Goal: Task Accomplishment & Management: Complete application form

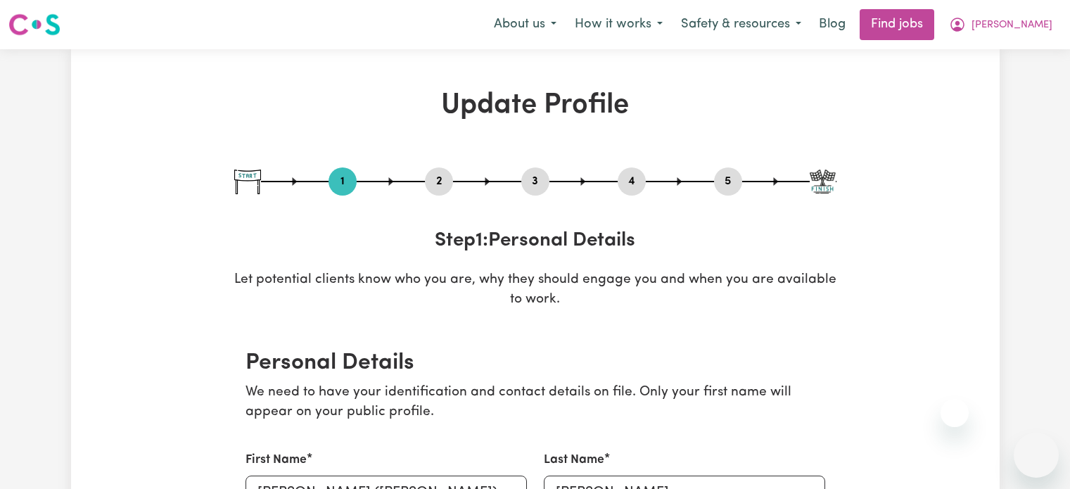
select select "[DEMOGRAPHIC_DATA]"
select select "Australian PR"
select select "Studying a healthcare related degree or qualification"
select select "50"
select select "60"
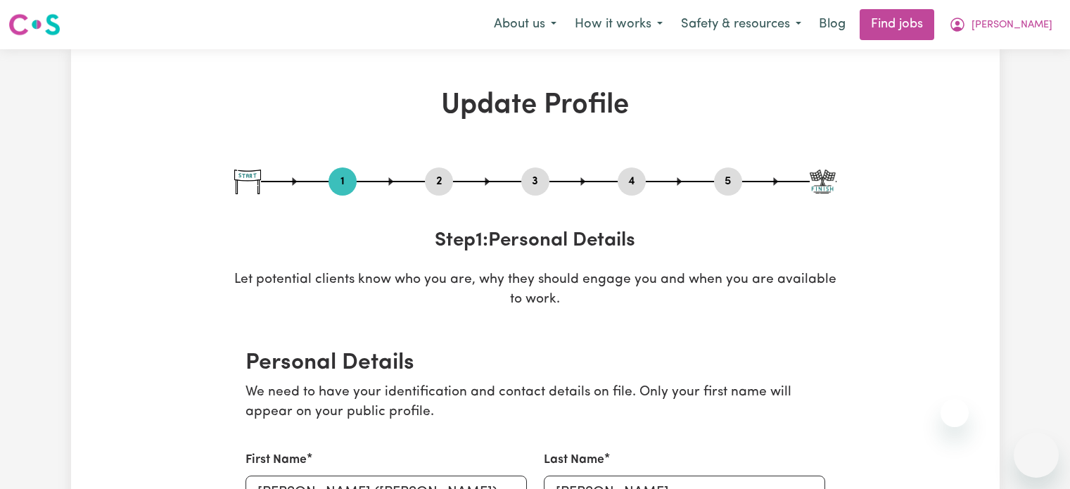
select select "60"
select select "90"
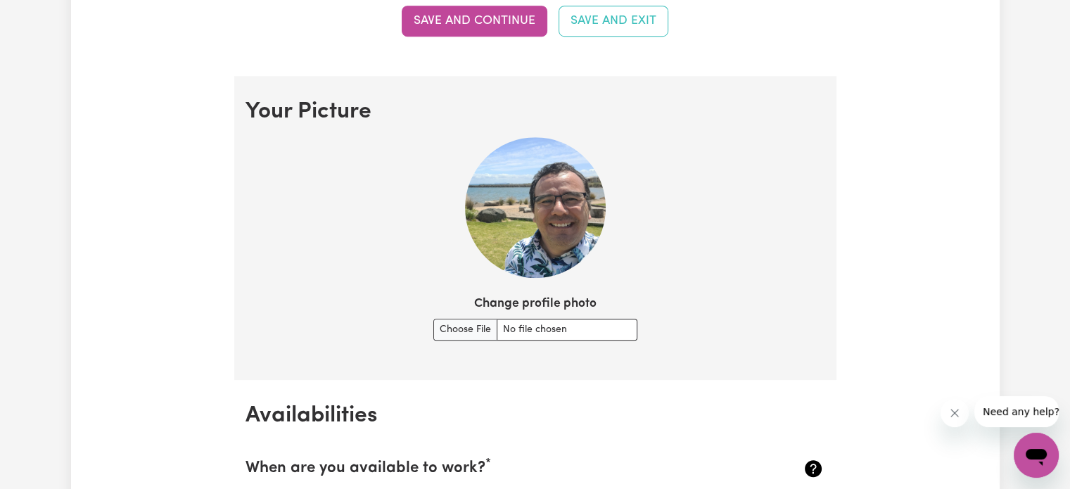
scroll to position [927, 0]
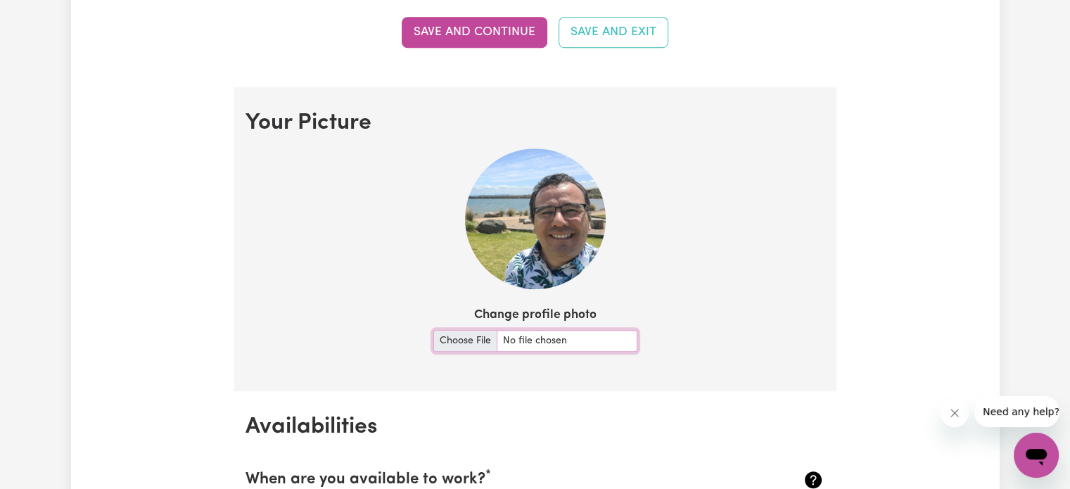
click at [467, 333] on input "Change profile photo" at bounding box center [535, 341] width 204 height 22
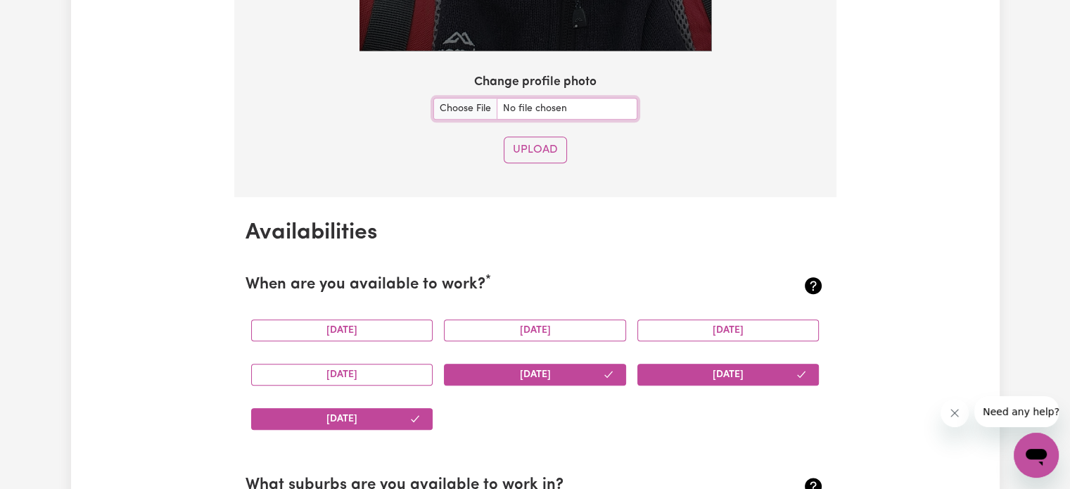
scroll to position [1532, 0]
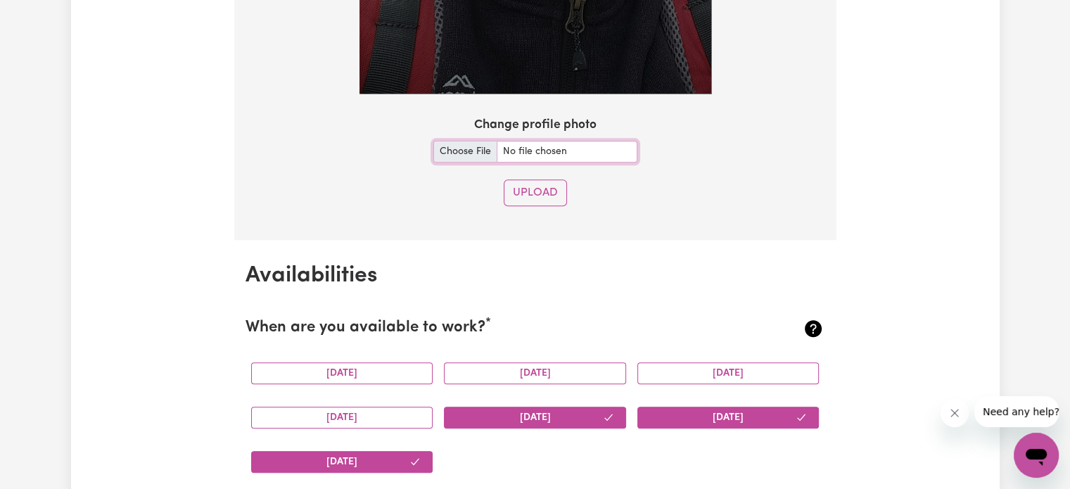
click at [450, 148] on input "Change profile photo" at bounding box center [535, 152] width 204 height 22
type input "C:\fakepath\20240105_140508.jpg"
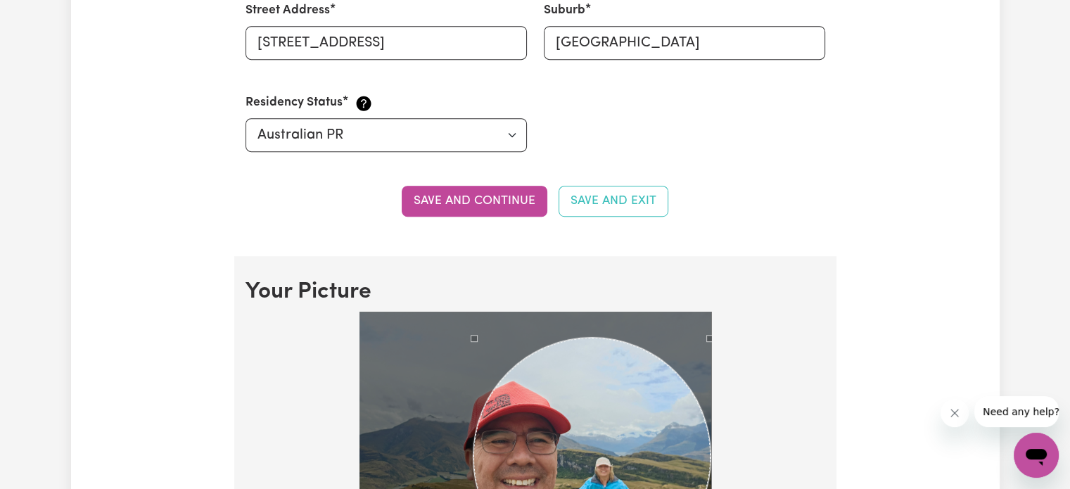
scroll to position [1099, 0]
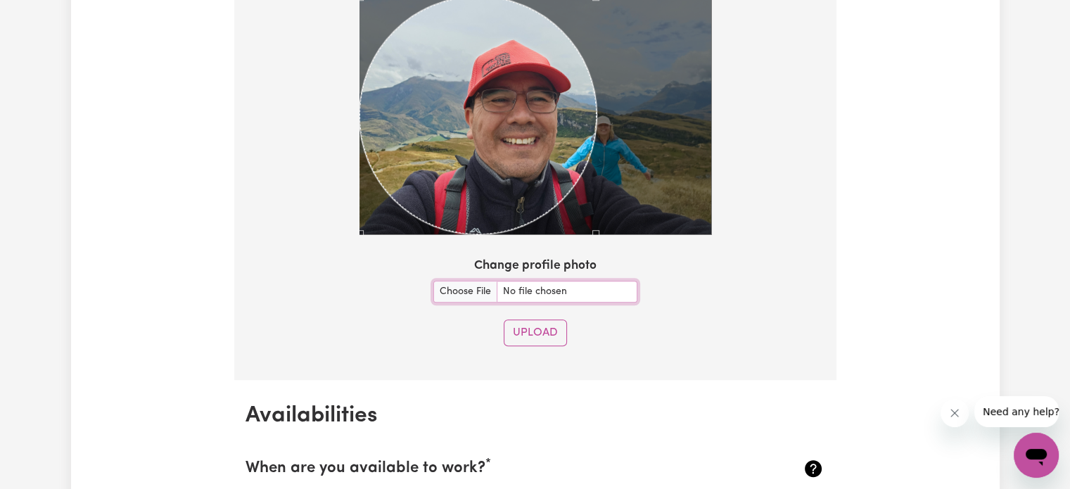
click at [505, 137] on div "Use the arrow keys to move the crop selection area" at bounding box center [477, 114] width 237 height 237
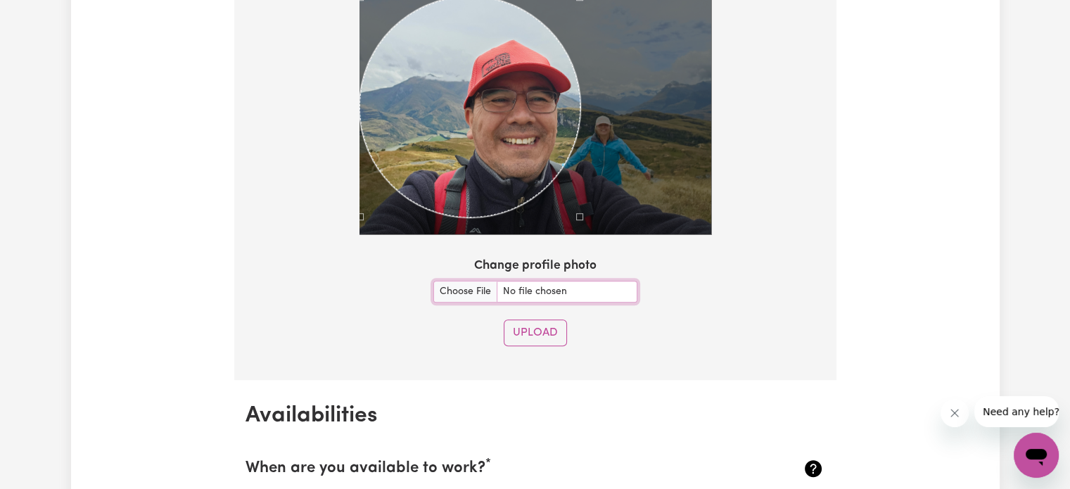
click at [580, 199] on div at bounding box center [535, 102] width 352 height 264
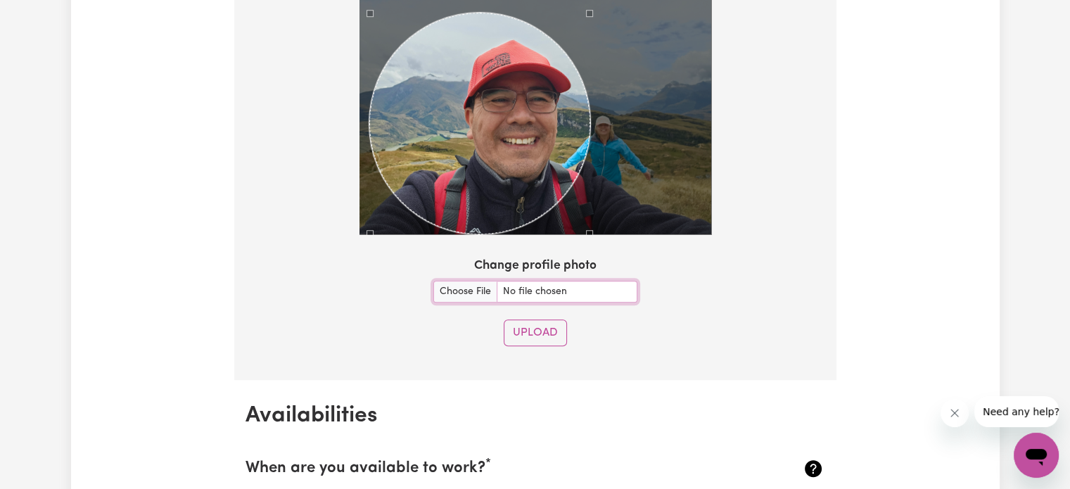
click at [518, 155] on div "Use the arrow keys to move the crop selection area" at bounding box center [479, 123] width 221 height 221
click at [532, 328] on button "Upload" at bounding box center [535, 332] width 63 height 27
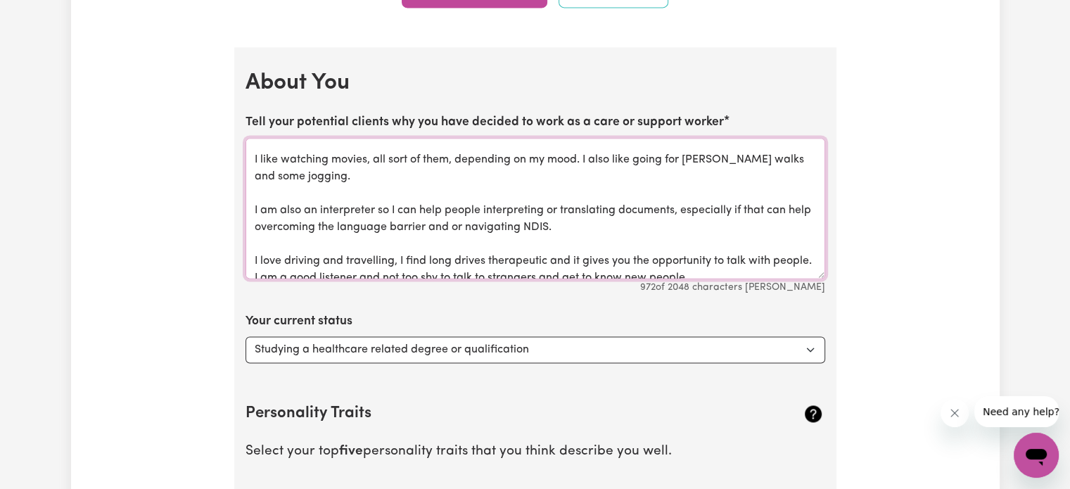
scroll to position [155, 0]
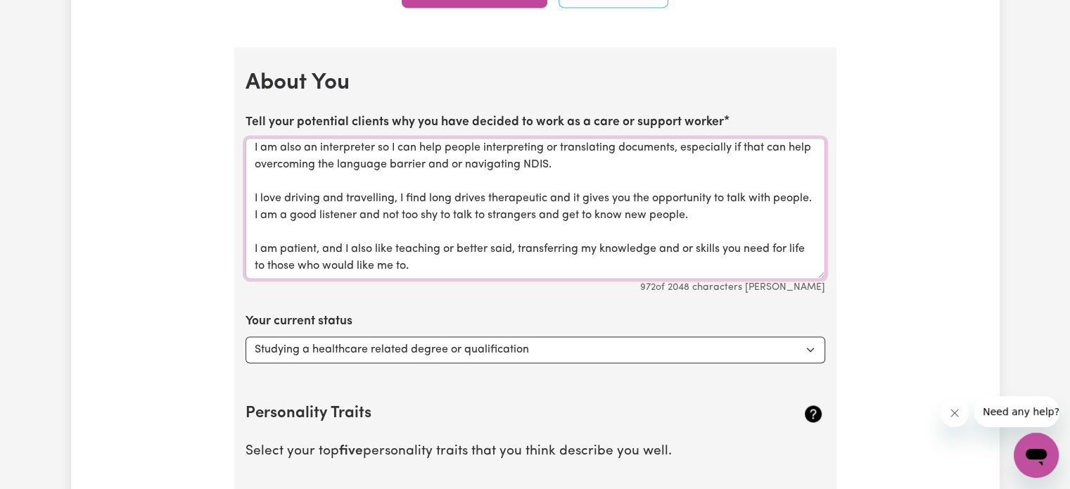
drag, startPoint x: 255, startPoint y: 143, endPoint x: 595, endPoint y: 281, distance: 367.0
click at [595, 281] on div "Tell your potential clients why you have decided to work as a care or support w…" at bounding box center [535, 203] width 580 height 181
click at [463, 266] on textarea "Hi there, I have experience alongside people and helping them and walking to ov…" at bounding box center [535, 208] width 580 height 141
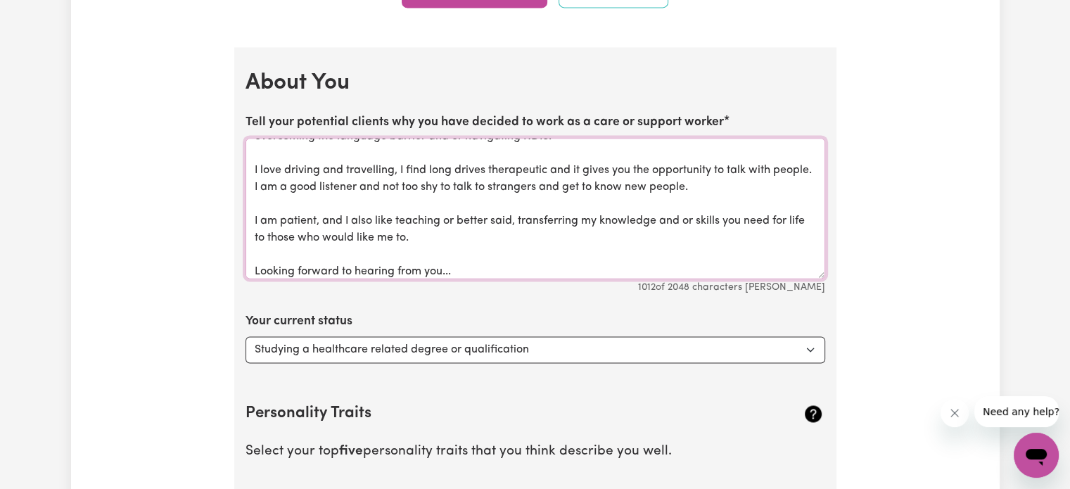
drag, startPoint x: 464, startPoint y: 264, endPoint x: 257, endPoint y: 157, distance: 233.4
click at [257, 157] on textarea "Hi there, I have experience alongside people and helping them and walking to ov…" at bounding box center [535, 208] width 580 height 141
click at [256, 267] on textarea "Hi there, I have experience alongside people and helping them and walking to ov…" at bounding box center [535, 208] width 580 height 141
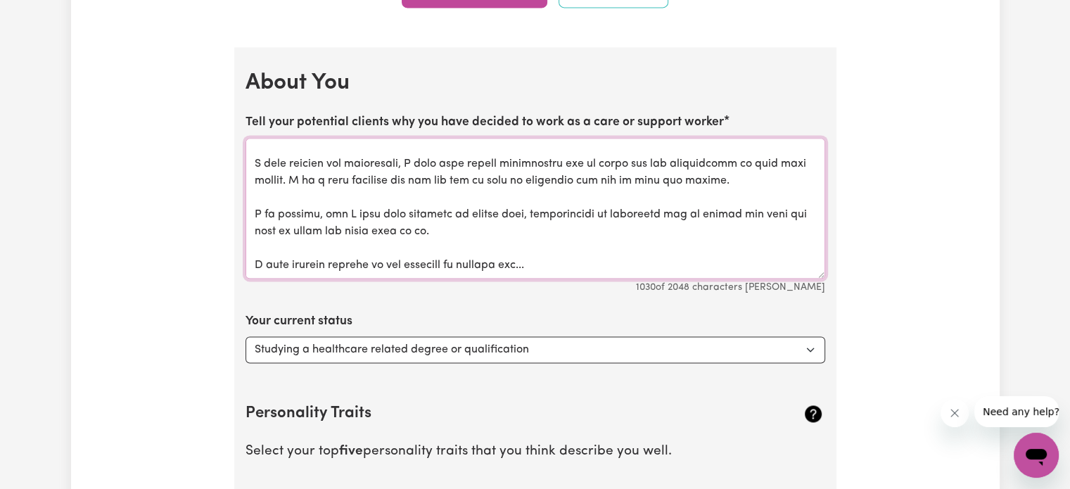
click at [551, 267] on textarea "Tell your potential clients why you have decided to work as a care or support w…" at bounding box center [535, 208] width 580 height 141
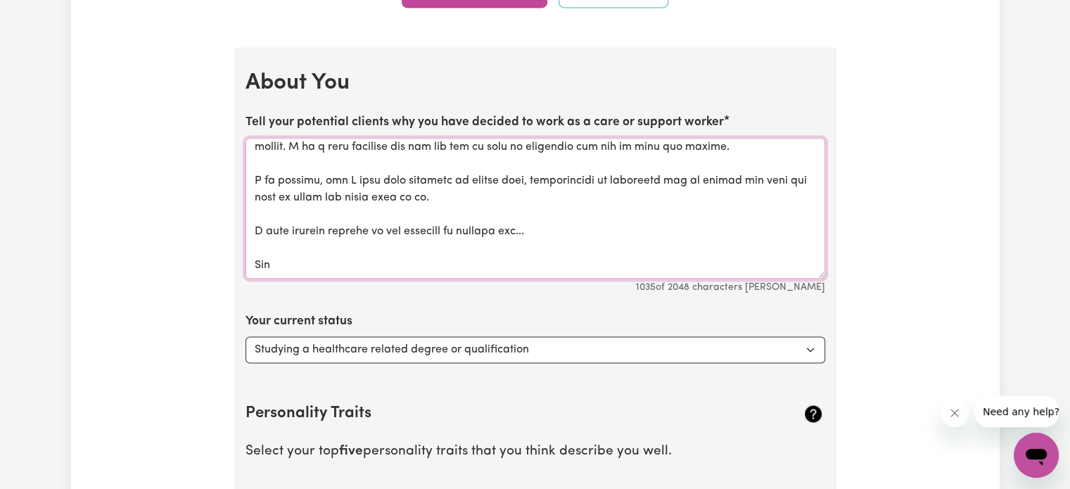
scroll to position [0, 0]
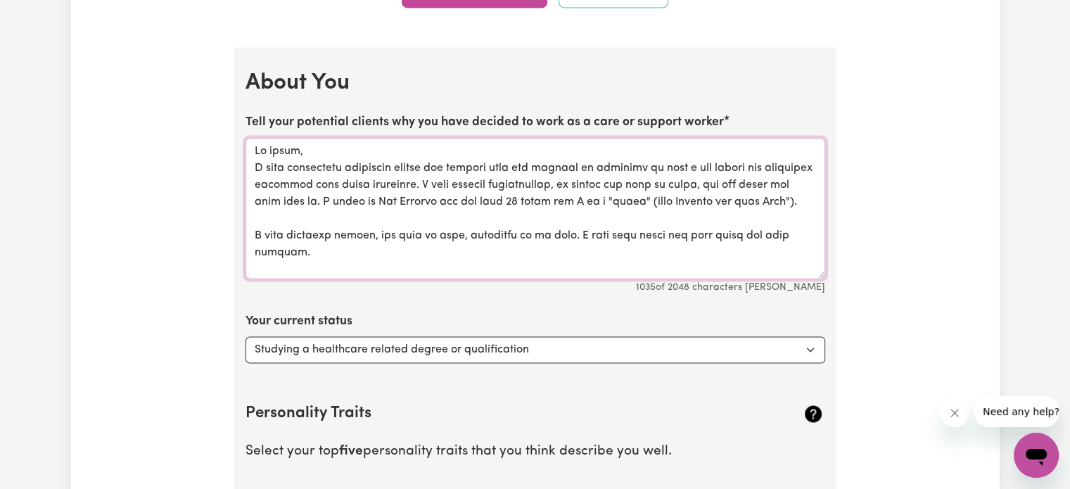
drag, startPoint x: 291, startPoint y: 264, endPoint x: 222, endPoint y: 33, distance: 240.8
click at [324, 143] on textarea "Tell your potential clients why you have decided to work as a care or support w…" at bounding box center [535, 208] width 580 height 141
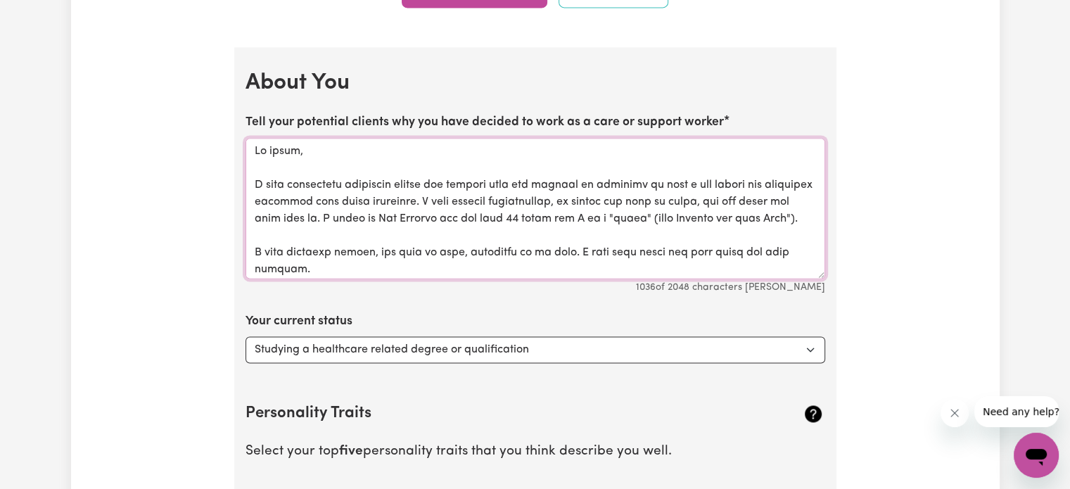
drag, startPoint x: 326, startPoint y: 264, endPoint x: 218, endPoint y: 36, distance: 252.6
type textarea "Hi there, I have experience alongside people and helping them and walking to ov…"
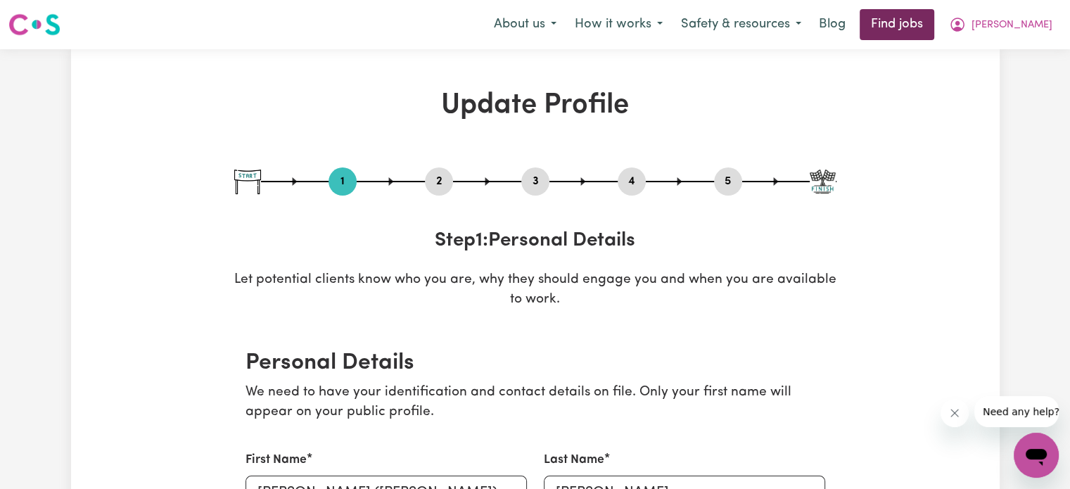
click at [934, 24] on link "Find jobs" at bounding box center [896, 24] width 75 height 31
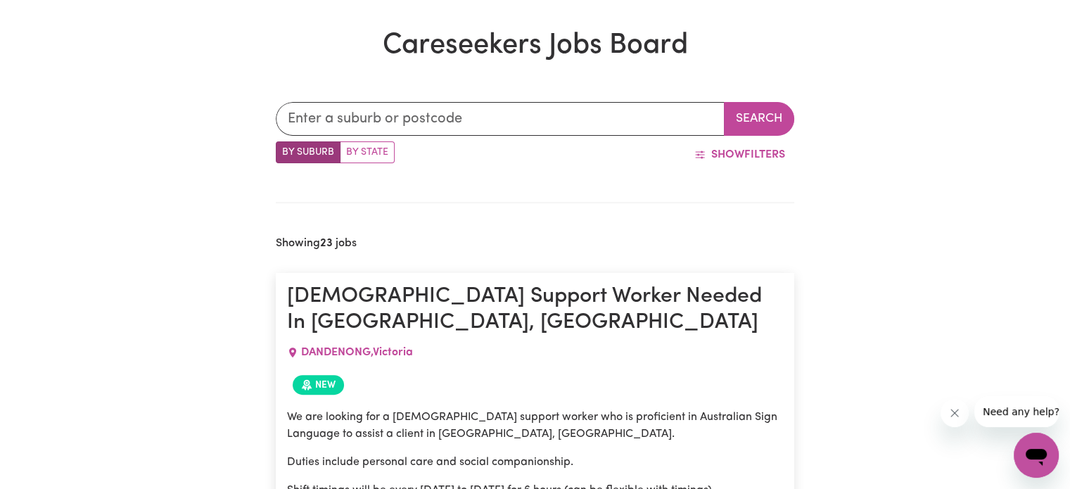
scroll to position [357, 0]
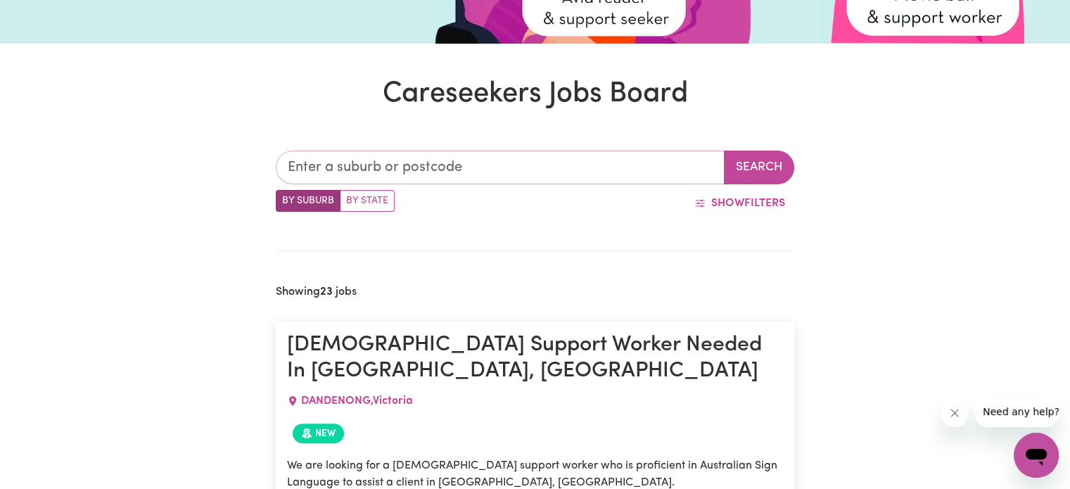
click at [539, 167] on input "text" at bounding box center [500, 168] width 449 height 34
type input "3977"
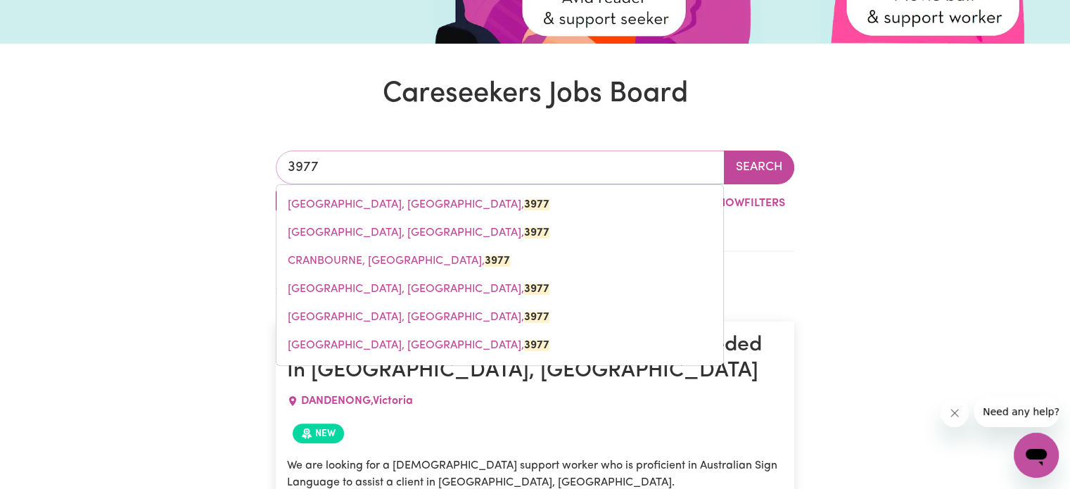
click at [449, 209] on link "[GEOGRAPHIC_DATA]" at bounding box center [499, 205] width 447 height 28
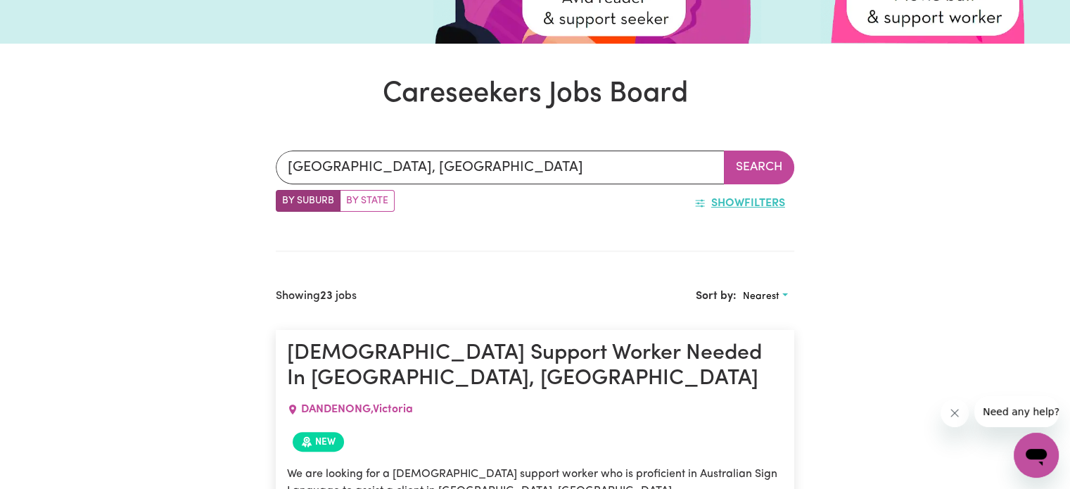
click at [743, 207] on button "Show Filters" at bounding box center [739, 203] width 109 height 27
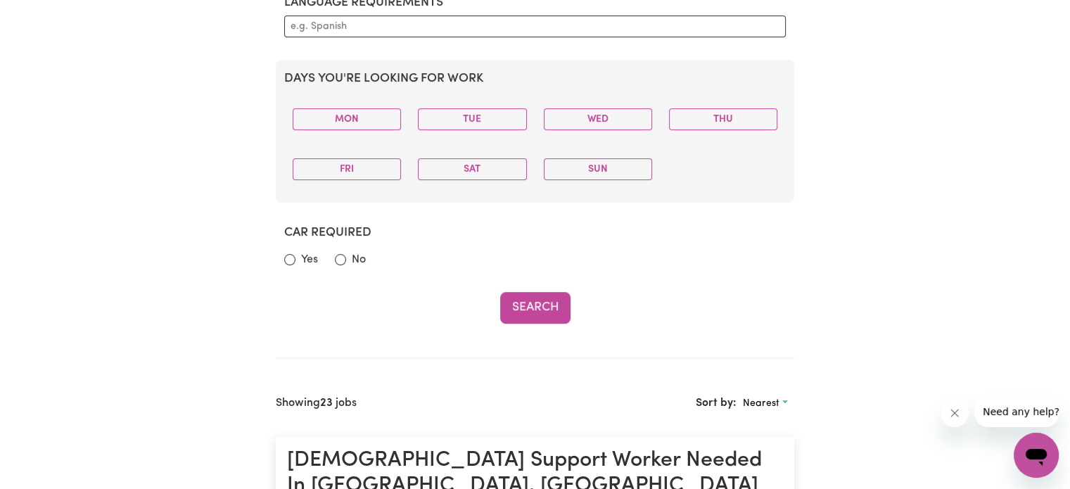
scroll to position [680, 0]
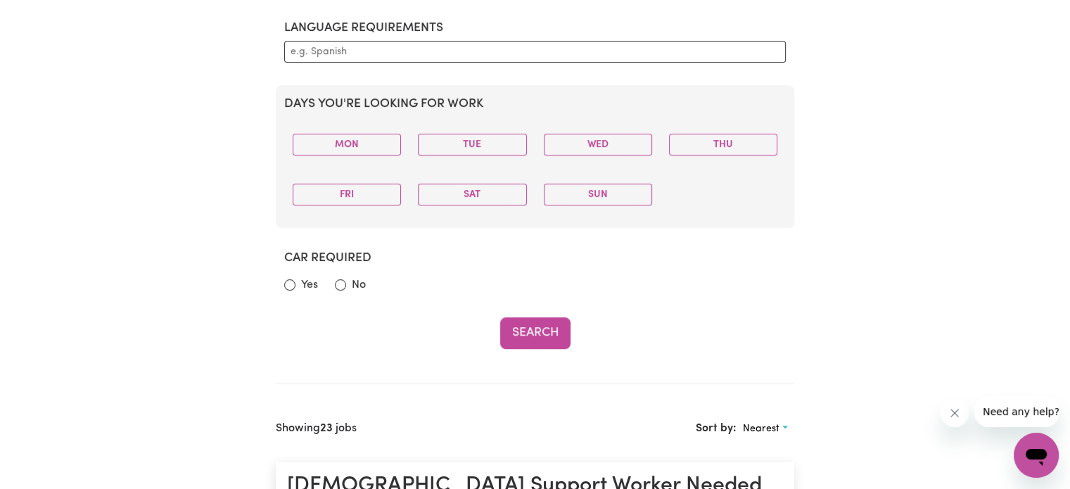
click at [283, 286] on section "Car required Yes No" at bounding box center [535, 272] width 518 height 67
click at [289, 283] on input "Yes" at bounding box center [289, 284] width 11 height 11
radio input "true"
click at [341, 281] on input "No" at bounding box center [340, 284] width 11 height 11
radio input "true"
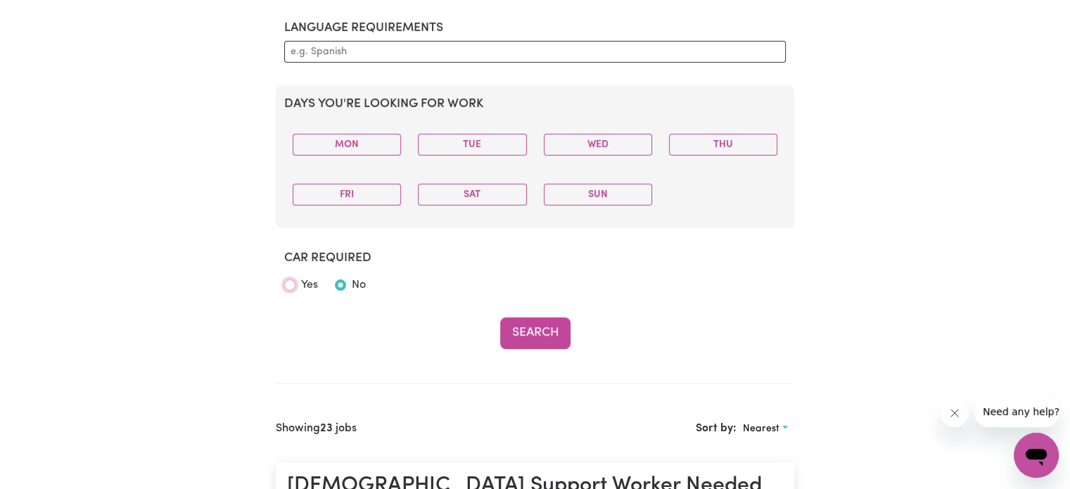
click at [288, 284] on input "Yes" at bounding box center [289, 284] width 11 height 11
radio input "true"
click at [541, 322] on button "Search" at bounding box center [535, 332] width 70 height 31
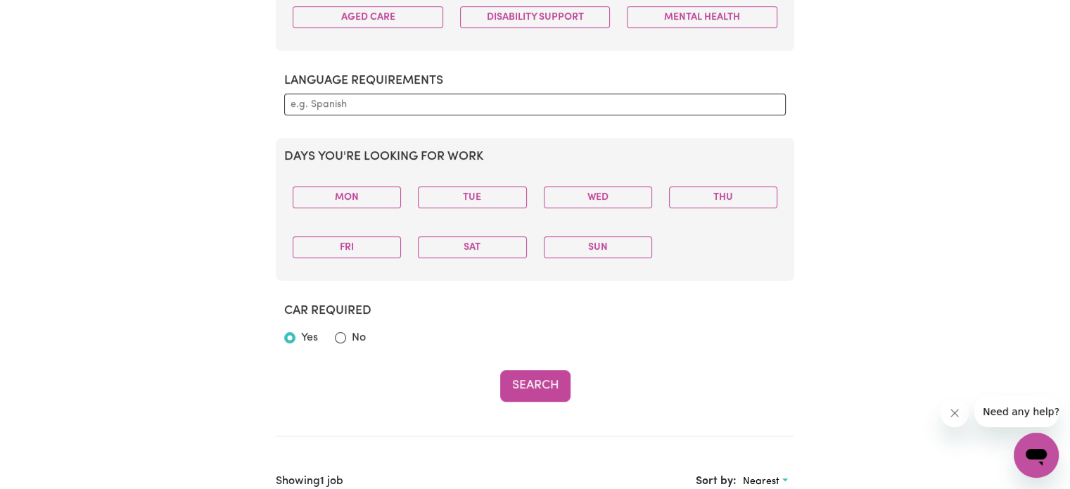
scroll to position [680, 0]
